Goal: Transaction & Acquisition: Purchase product/service

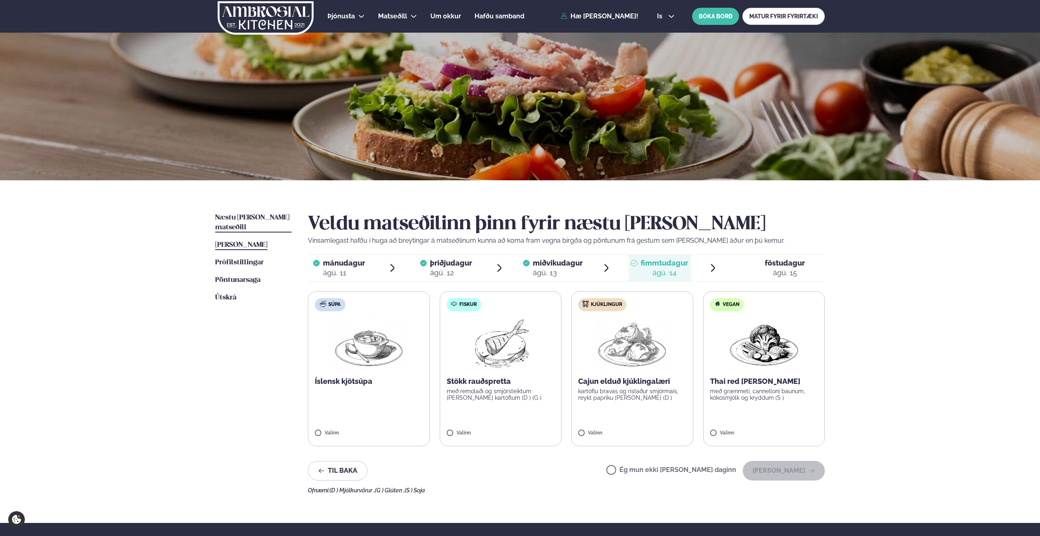
click at [243, 242] on span "[PERSON_NAME]" at bounding box center [241, 245] width 52 height 7
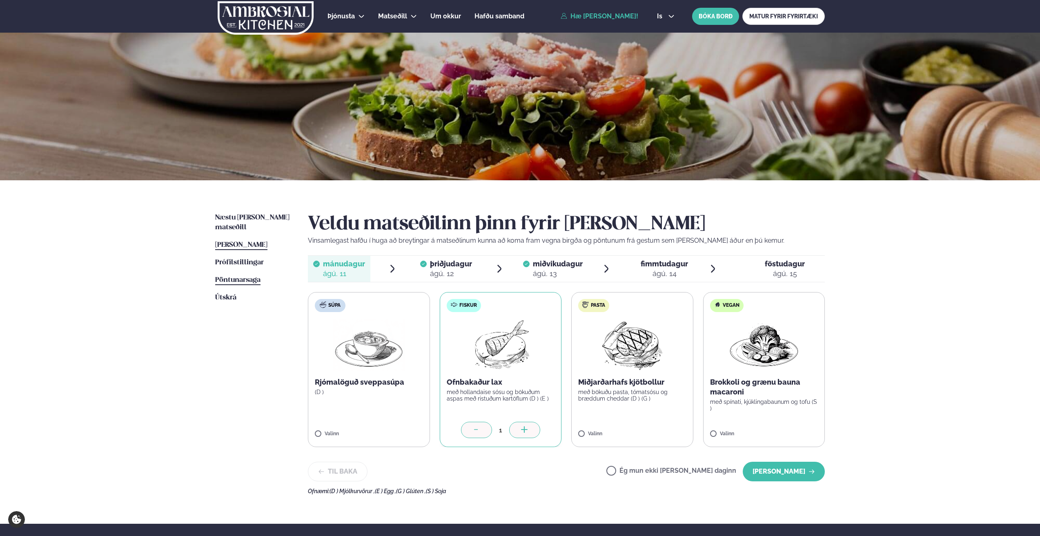
click at [242, 277] on span "Pöntunarsaga" at bounding box center [237, 280] width 45 height 7
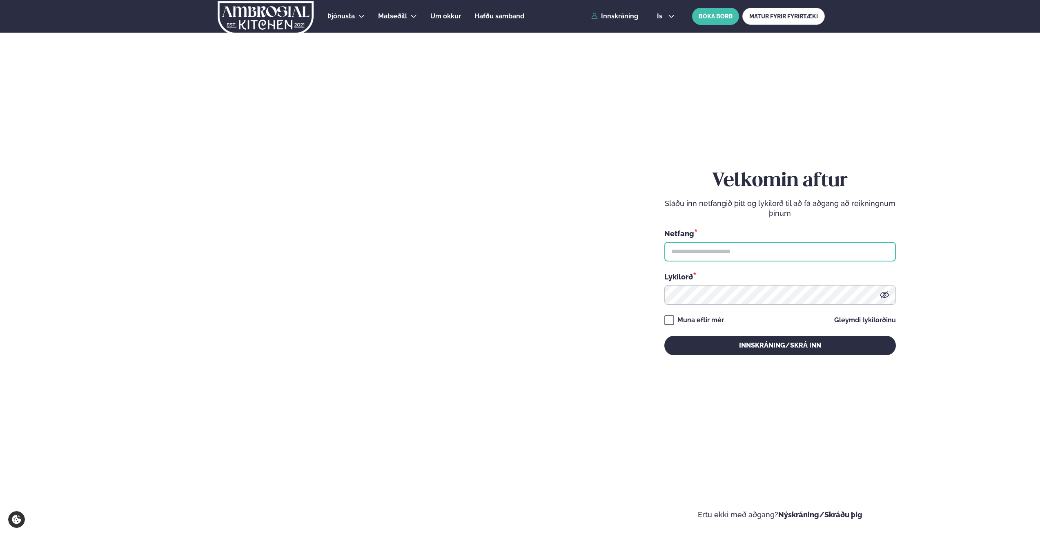
type input "**********"
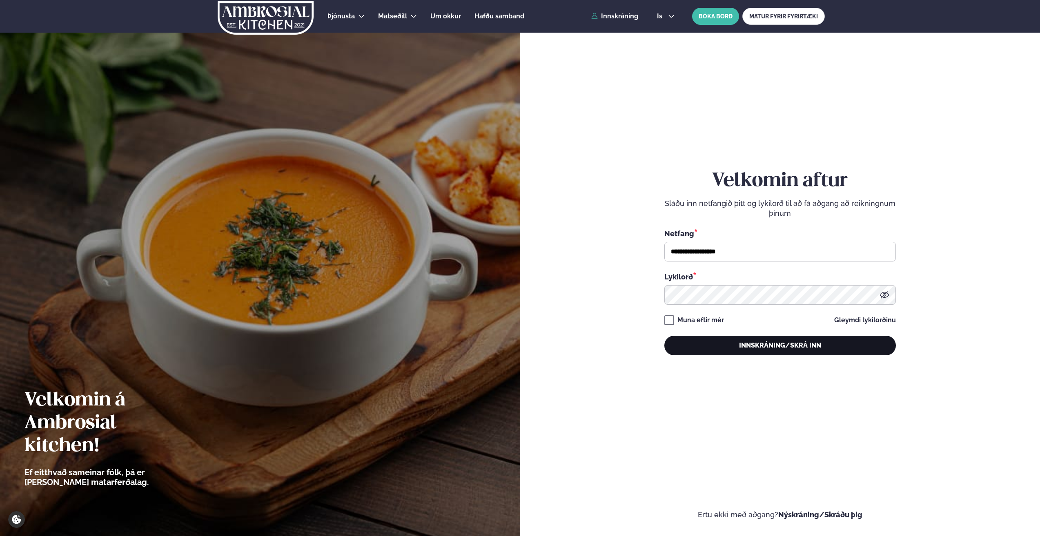
click at [786, 348] on button "Innskráning/Skrá inn" at bounding box center [779, 346] width 231 height 20
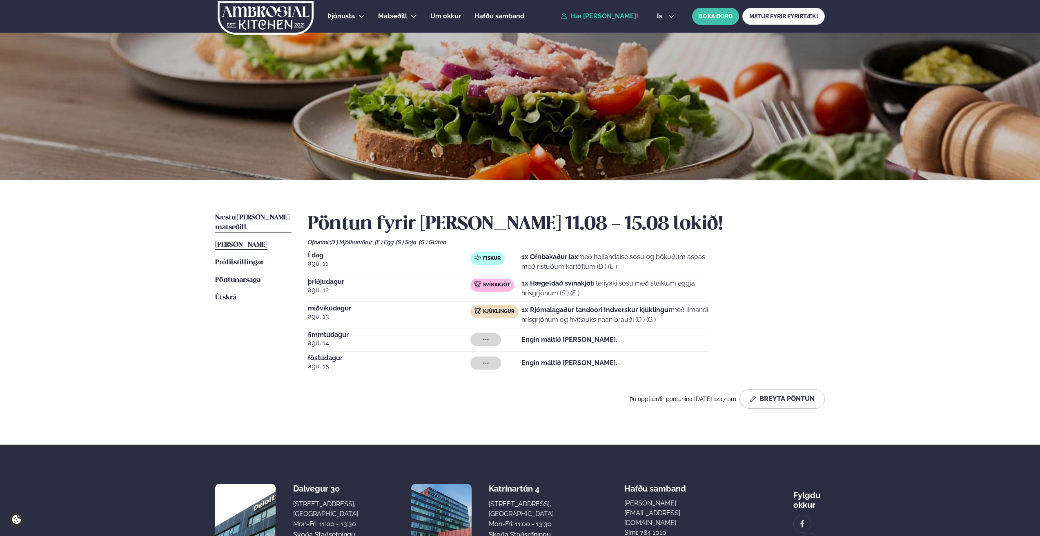
click at [263, 216] on span "Næstu [PERSON_NAME] matseðill" at bounding box center [252, 222] width 74 height 17
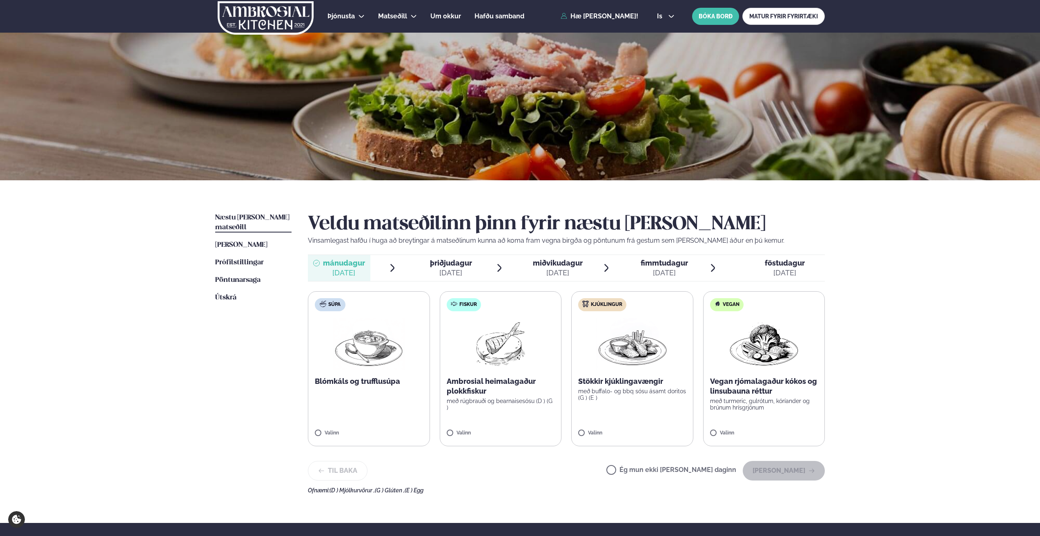
click at [337, 265] on span "mánudagur" at bounding box center [344, 263] width 42 height 9
click at [237, 277] on span "Pöntunarsaga" at bounding box center [237, 280] width 45 height 7
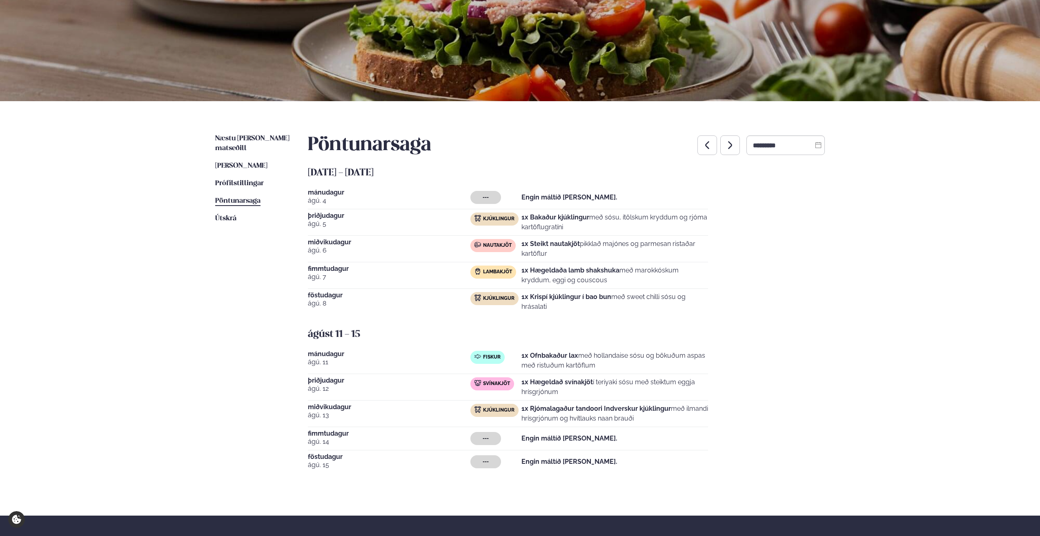
scroll to position [82, 0]
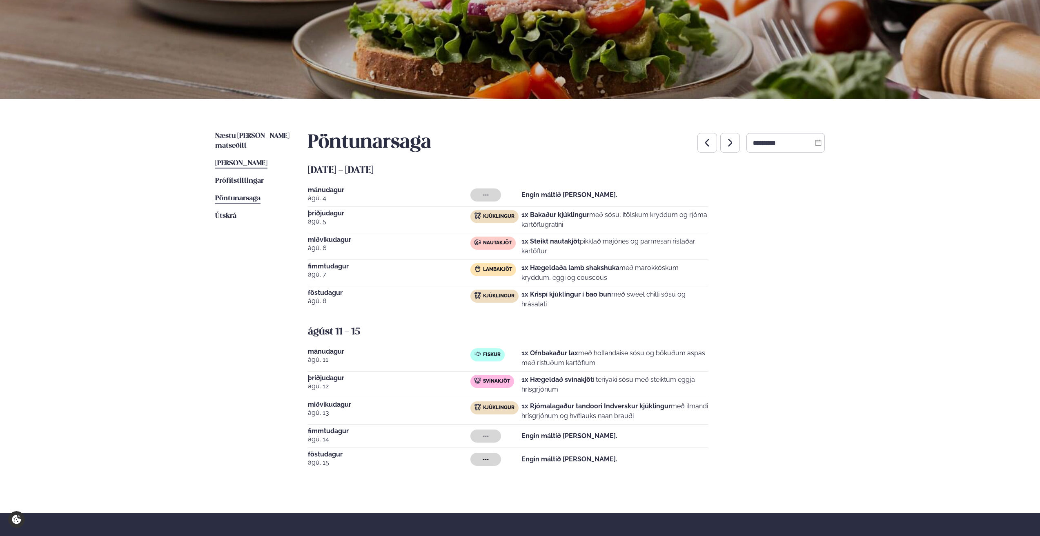
click at [249, 160] on span "[PERSON_NAME]" at bounding box center [241, 163] width 52 height 7
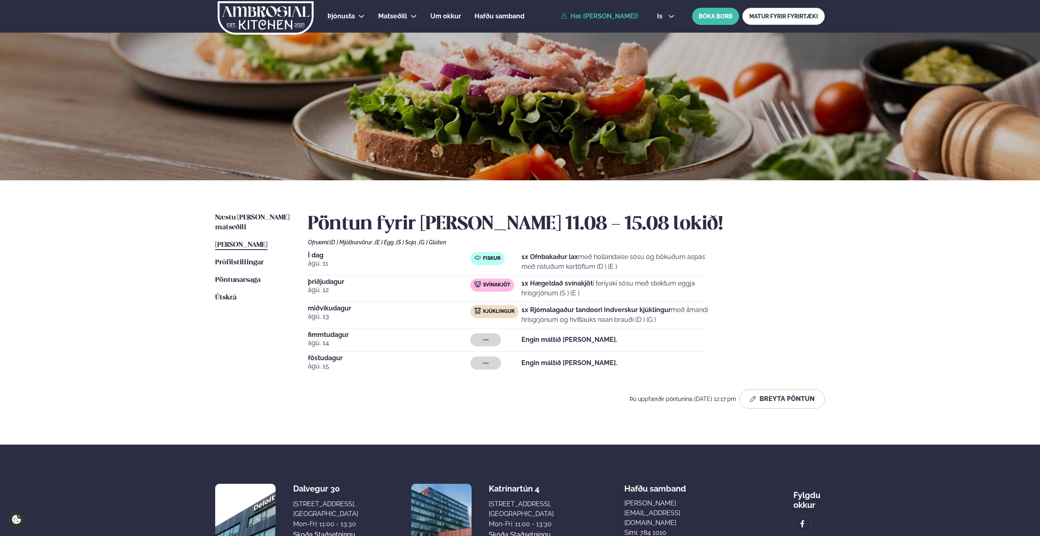
click at [252, 242] on span "[PERSON_NAME]" at bounding box center [241, 245] width 52 height 7
click at [790, 402] on button "Breyta Pöntun" at bounding box center [781, 399] width 85 height 20
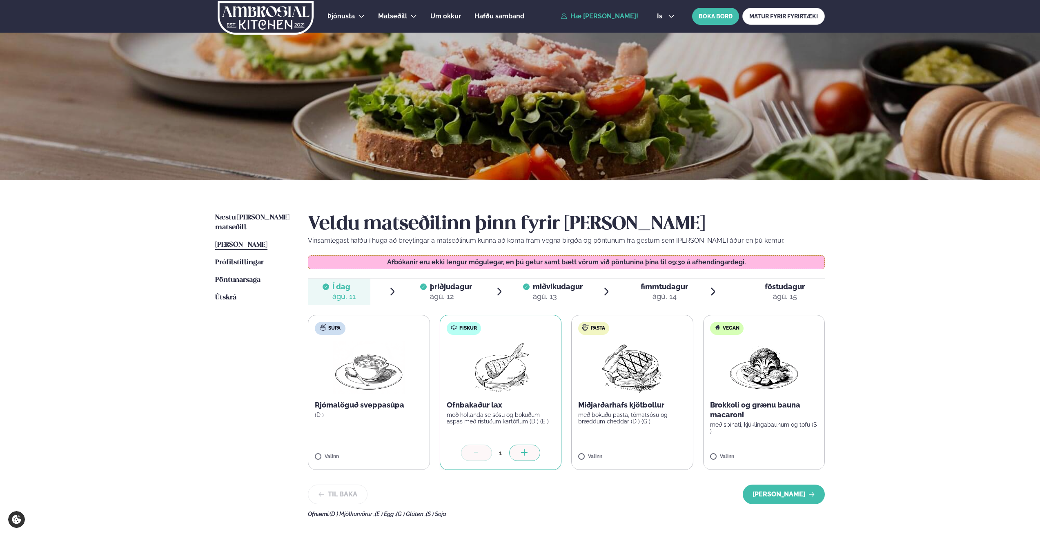
click at [441, 292] on div "ágú. 12" at bounding box center [451, 297] width 42 height 10
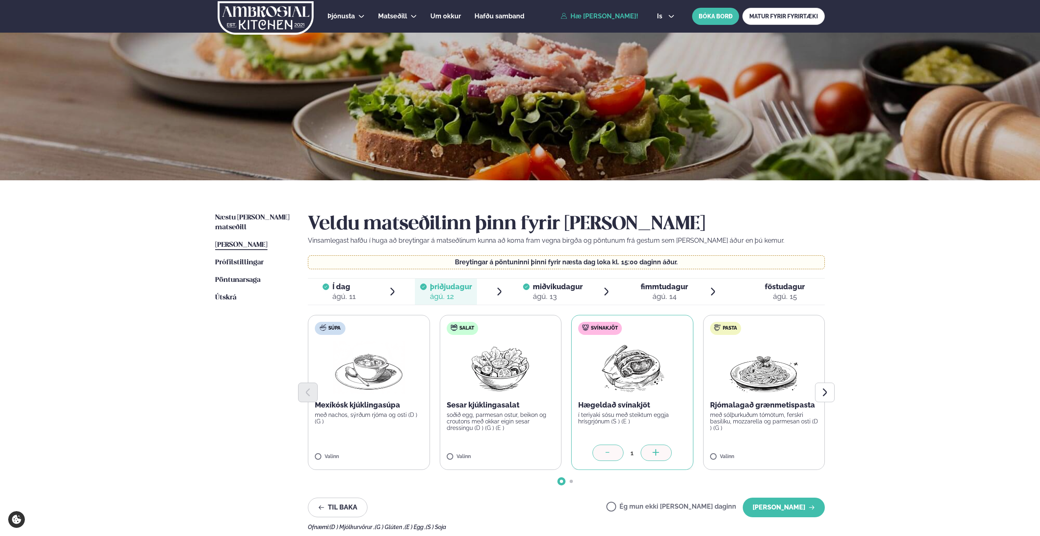
click at [544, 289] on span "miðvikudagur" at bounding box center [558, 286] width 50 height 9
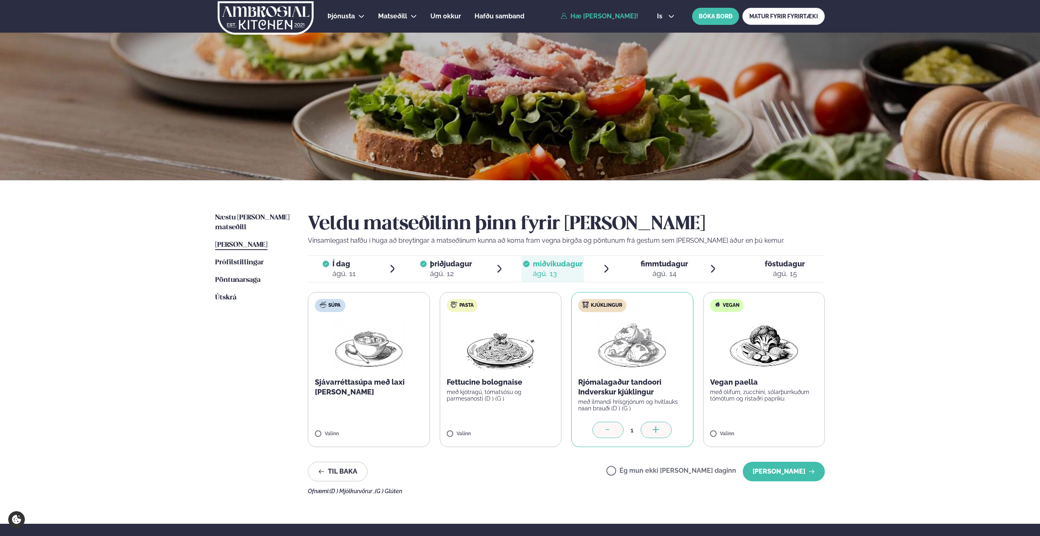
click at [665, 267] on span "fimmtudagur" at bounding box center [663, 264] width 47 height 9
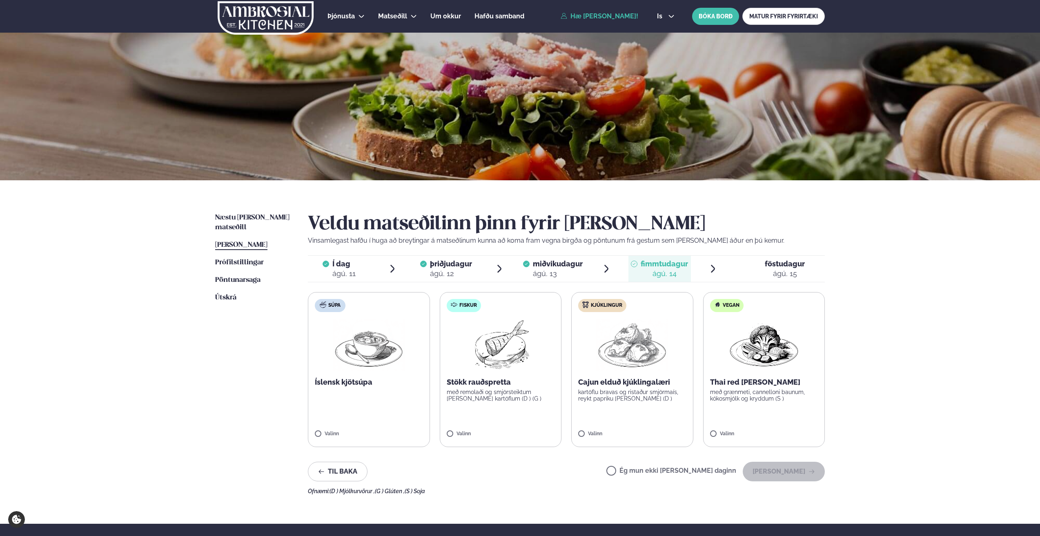
click at [503, 358] on img at bounding box center [500, 345] width 72 height 52
click at [522, 431] on icon at bounding box center [524, 431] width 8 height 8
click at [470, 429] on div at bounding box center [476, 430] width 31 height 16
click at [779, 467] on button "[PERSON_NAME]" at bounding box center [783, 472] width 82 height 20
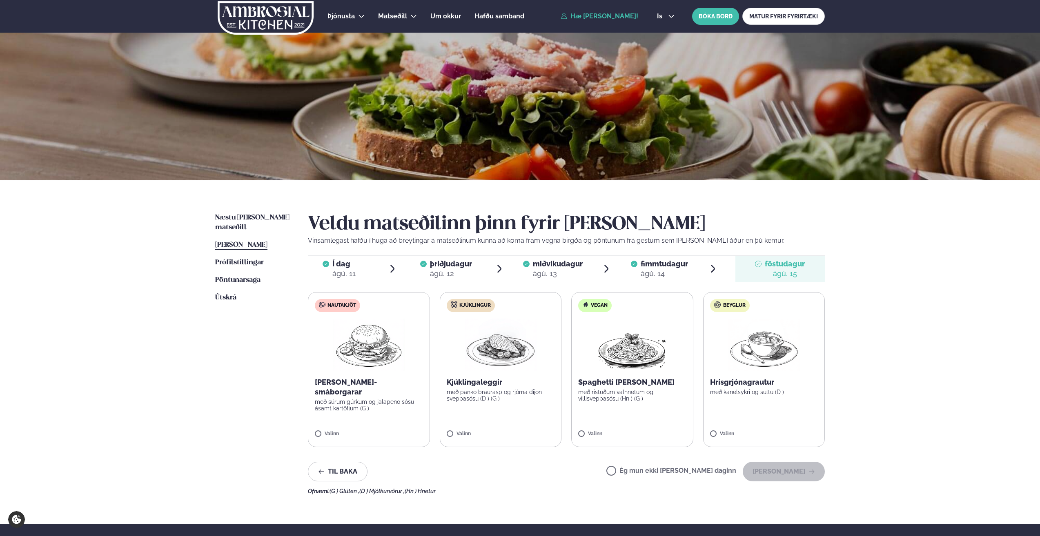
click at [791, 264] on span "föstudagur" at bounding box center [785, 264] width 40 height 9
